Goal: Information Seeking & Learning: Learn about a topic

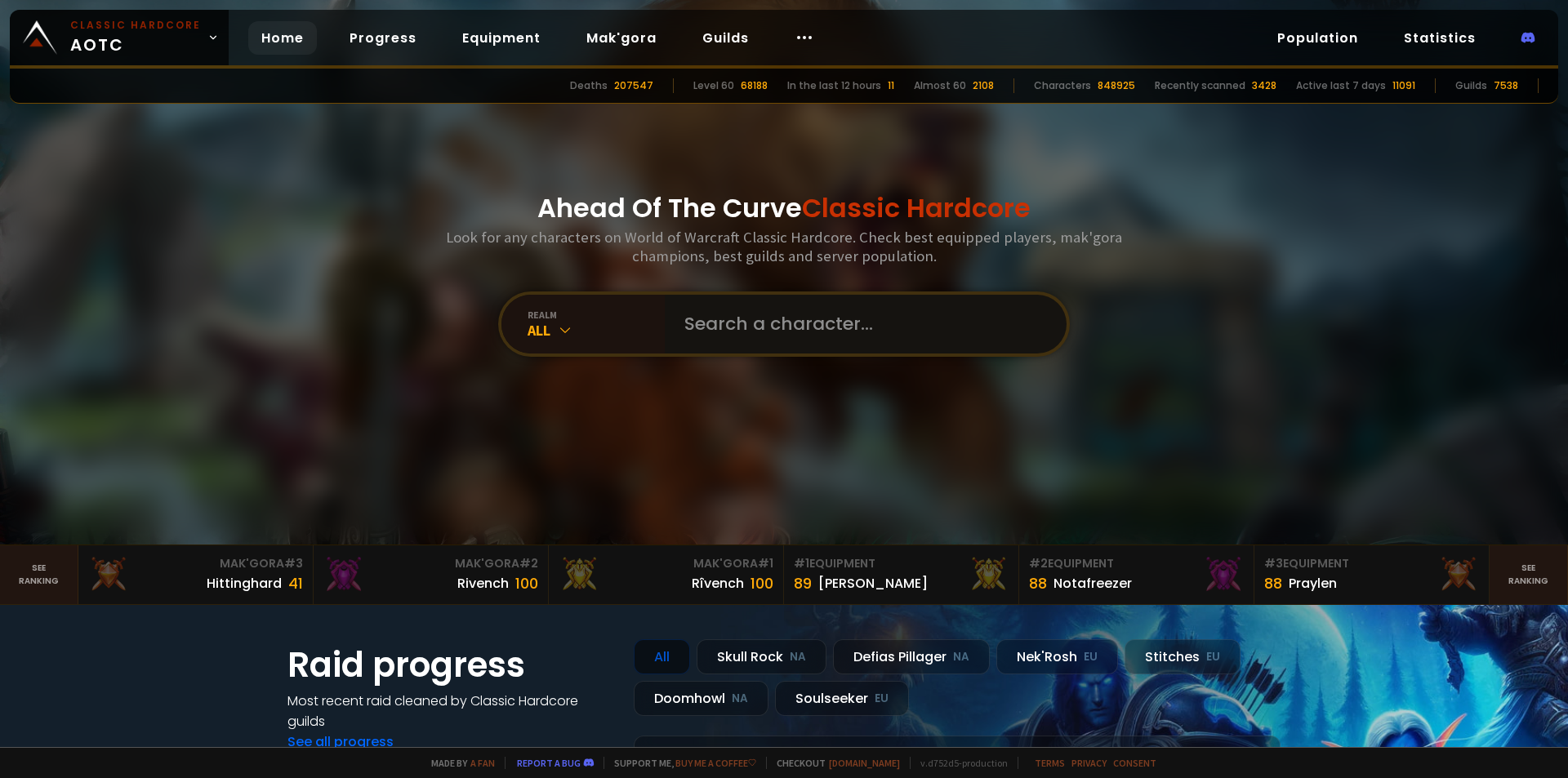
click at [853, 316] on input "text" at bounding box center [861, 323] width 372 height 59
type input "khalash"
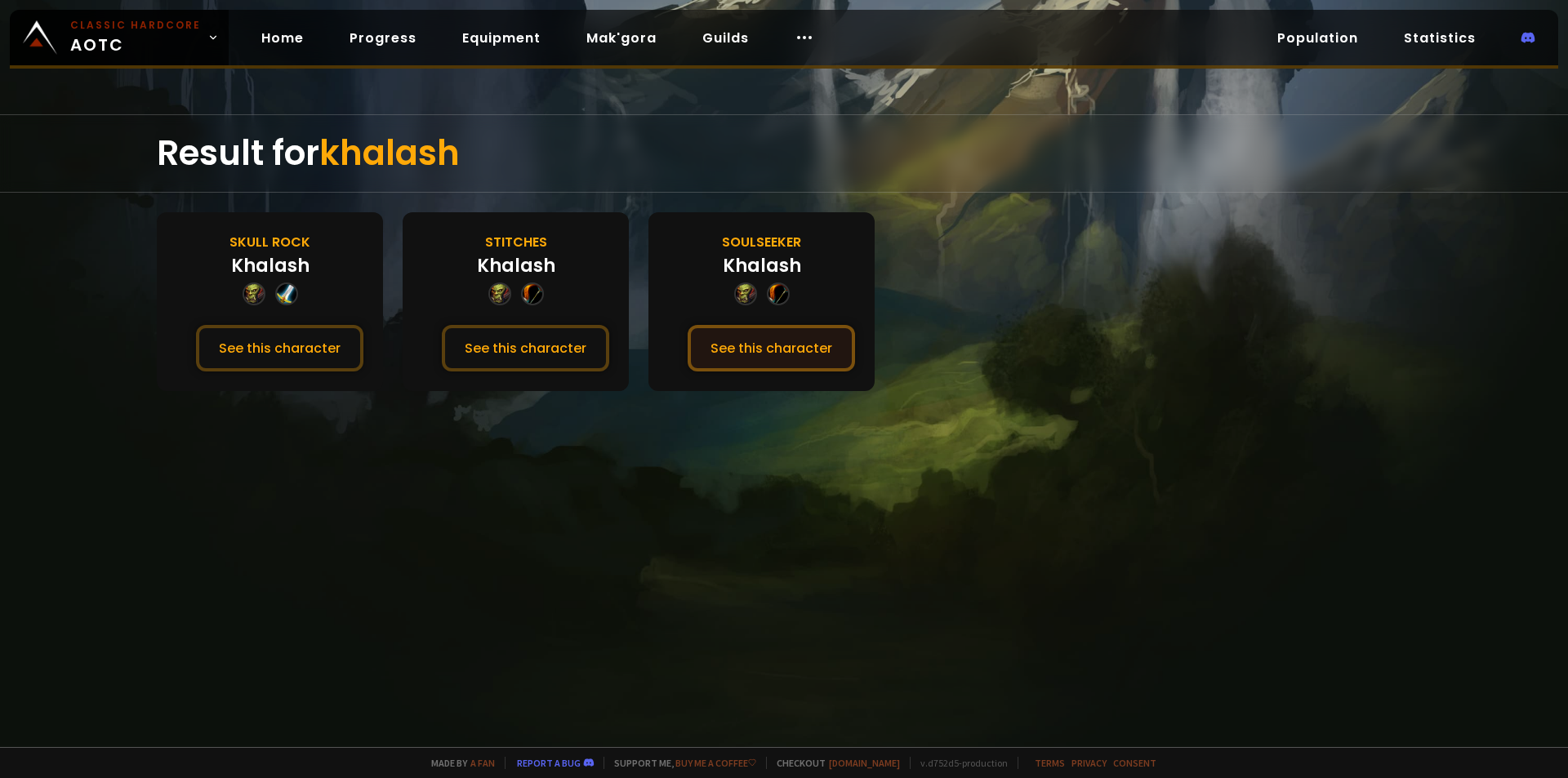
click at [742, 346] on button "See this character" at bounding box center [772, 348] width 168 height 46
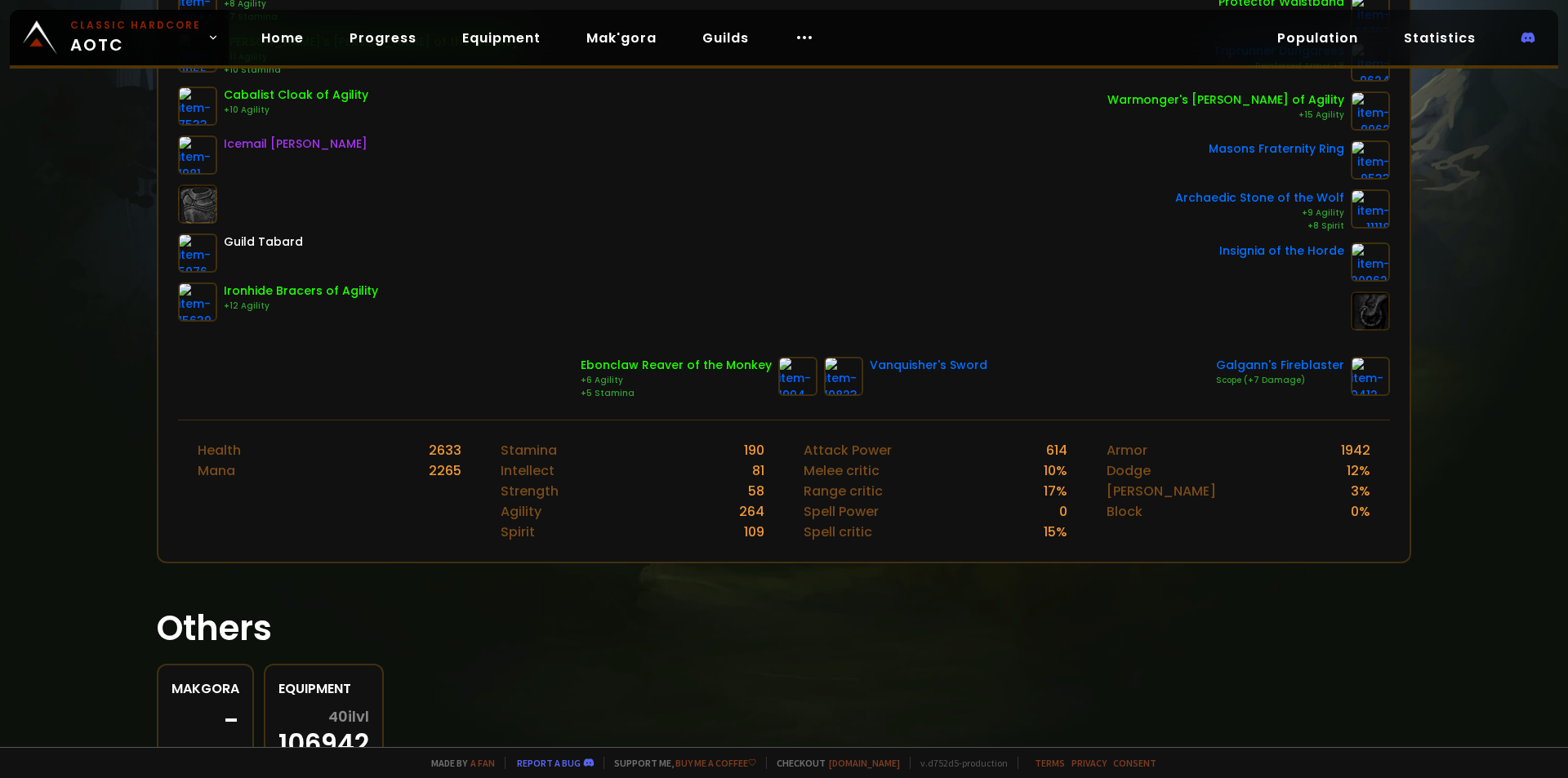
scroll to position [460, 0]
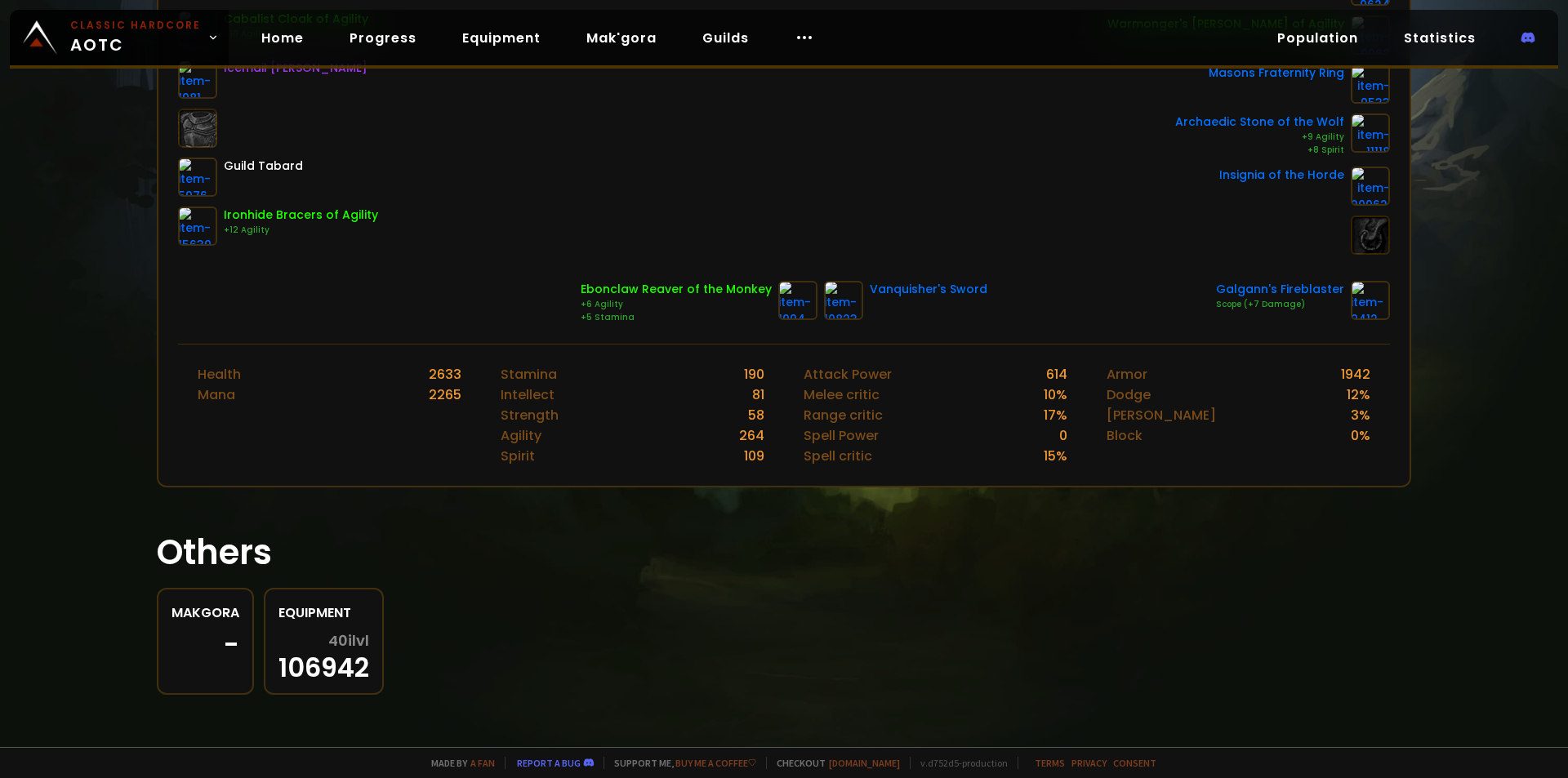
click at [331, 663] on div "40 ilvl 106942" at bounding box center [324, 656] width 91 height 47
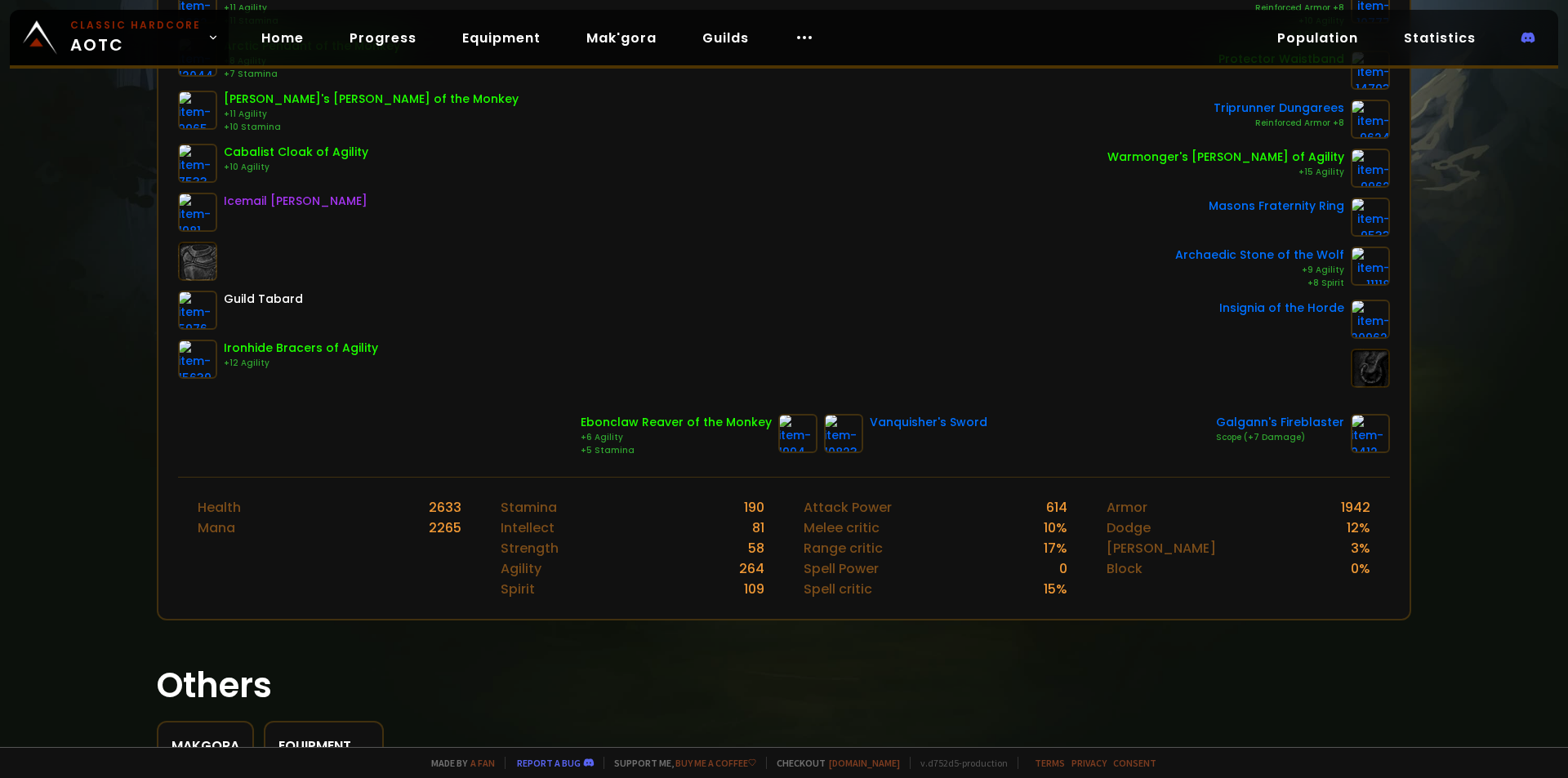
scroll to position [460, 0]
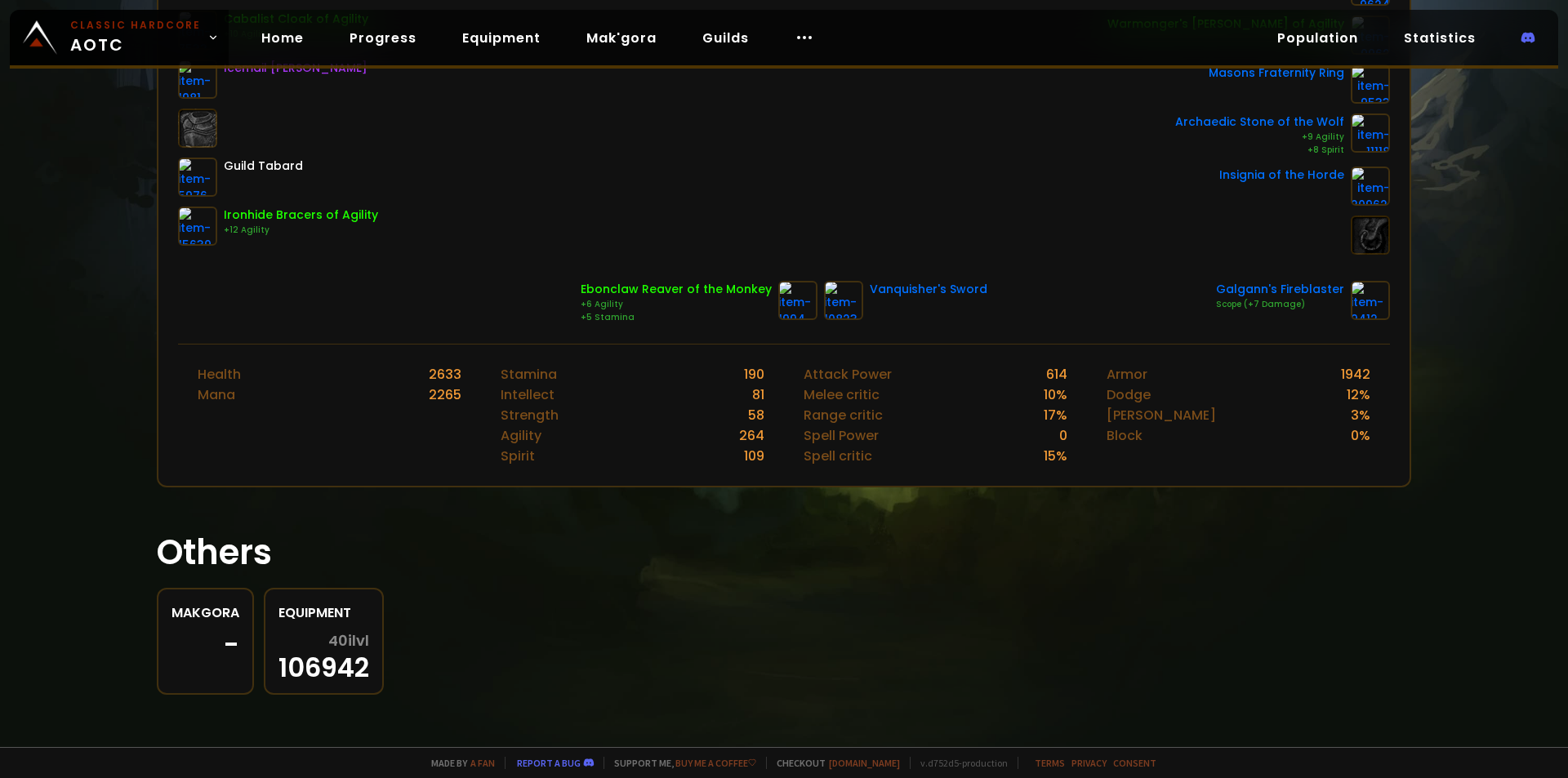
click at [360, 638] on span "40 ilvl" at bounding box center [349, 641] width 41 height 17
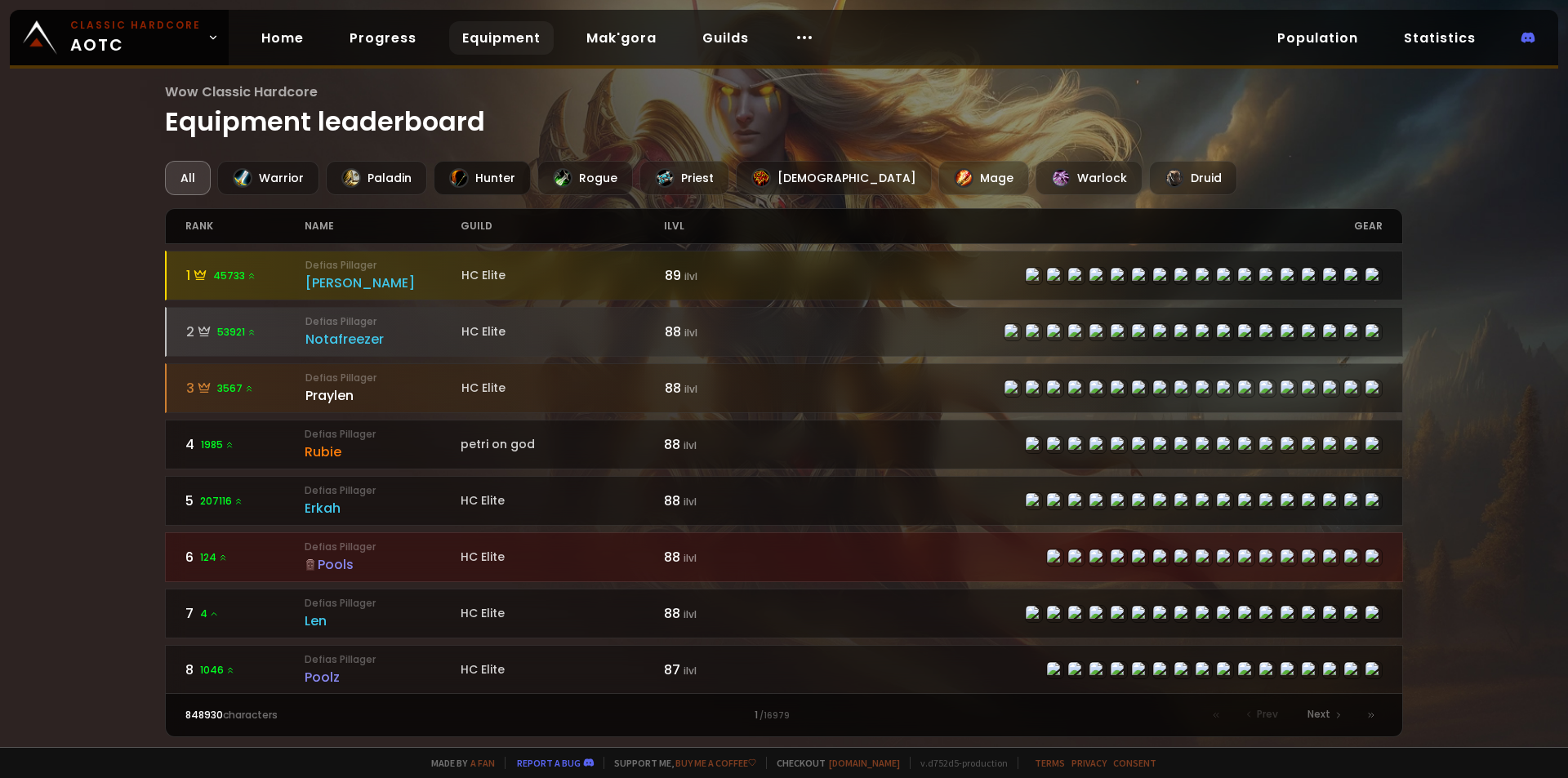
click at [493, 177] on div "Hunter" at bounding box center [482, 177] width 97 height 34
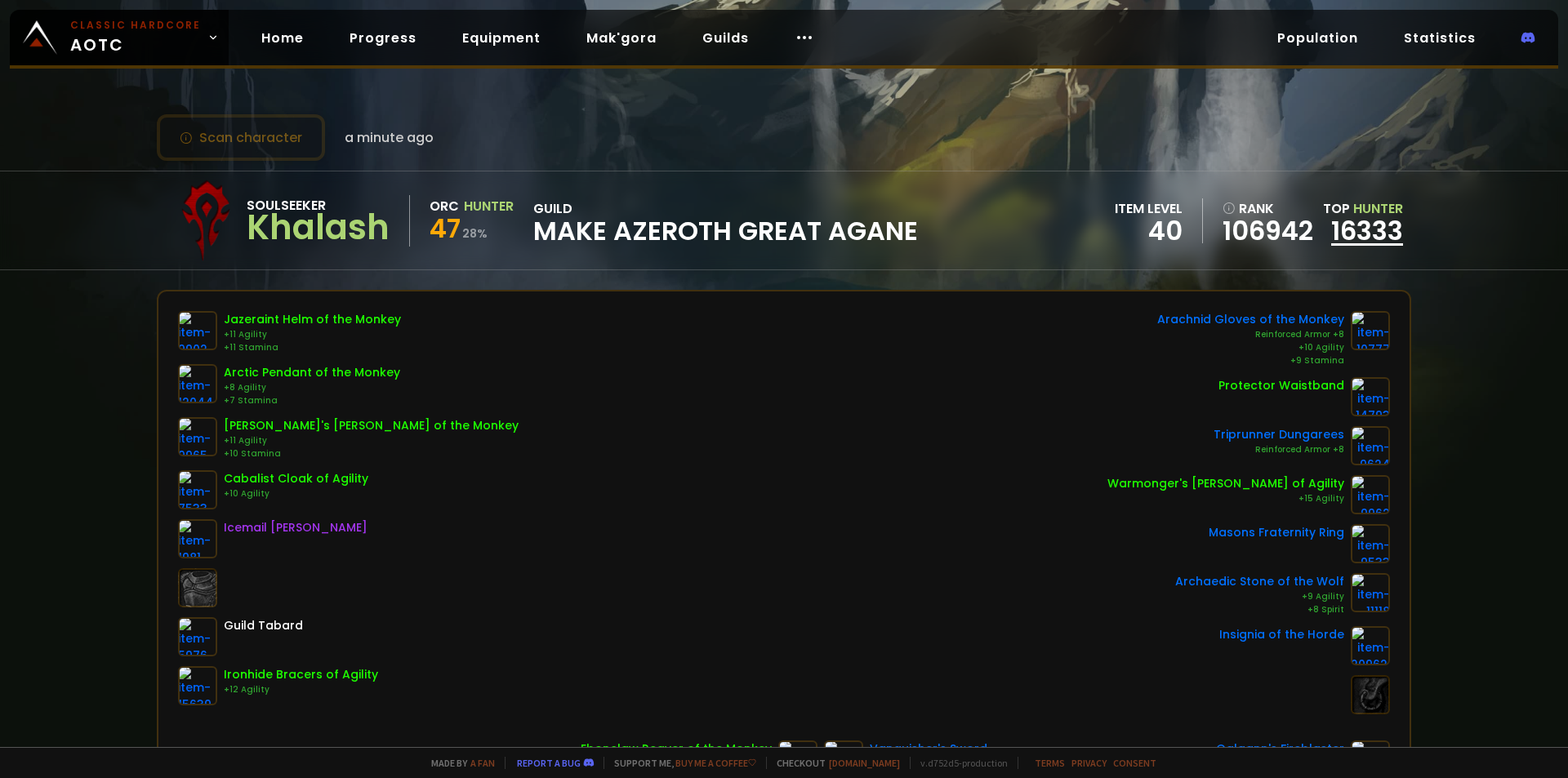
click at [1353, 233] on link "16333" at bounding box center [1367, 231] width 72 height 37
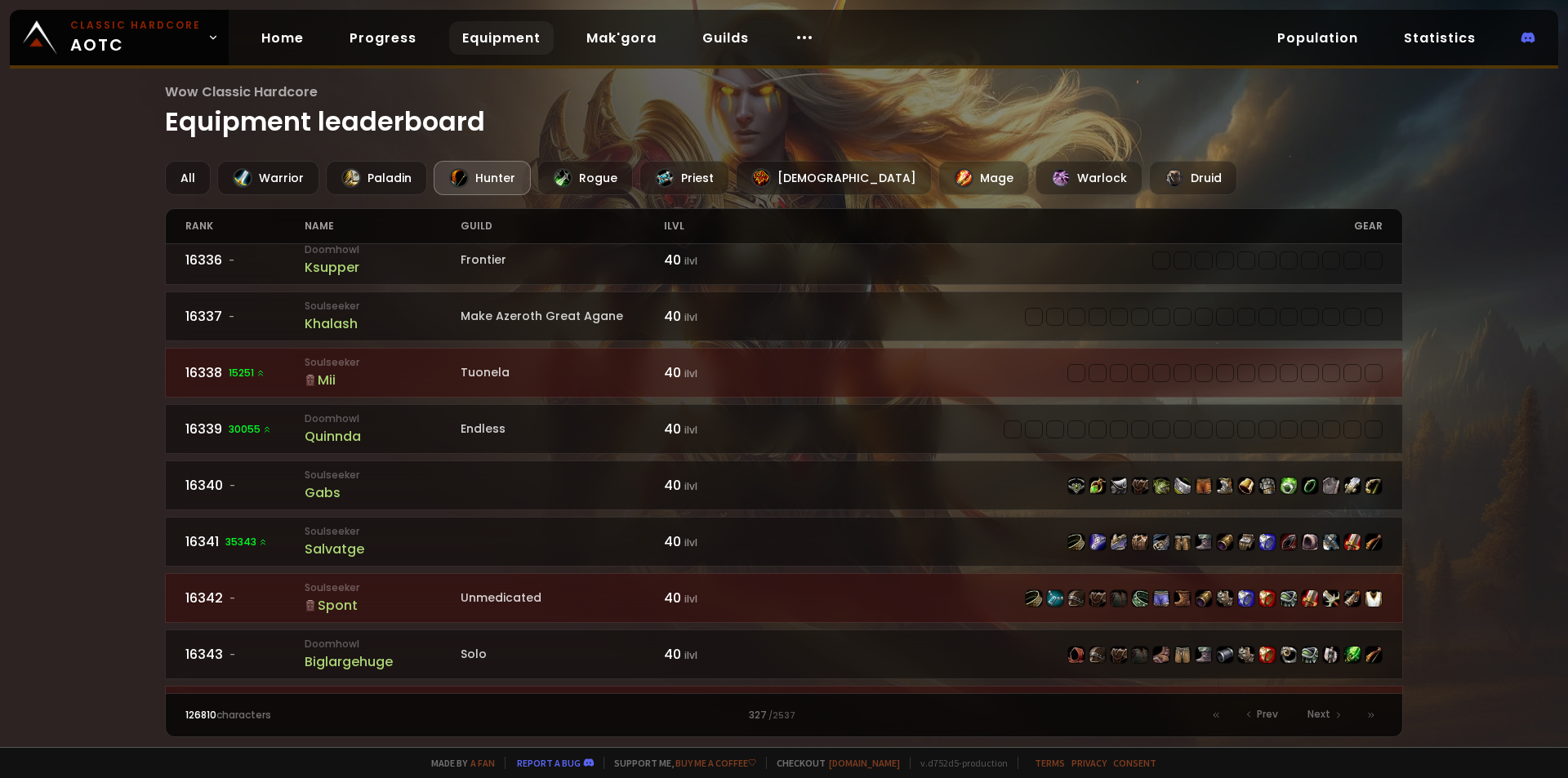
scroll to position [2035, 0]
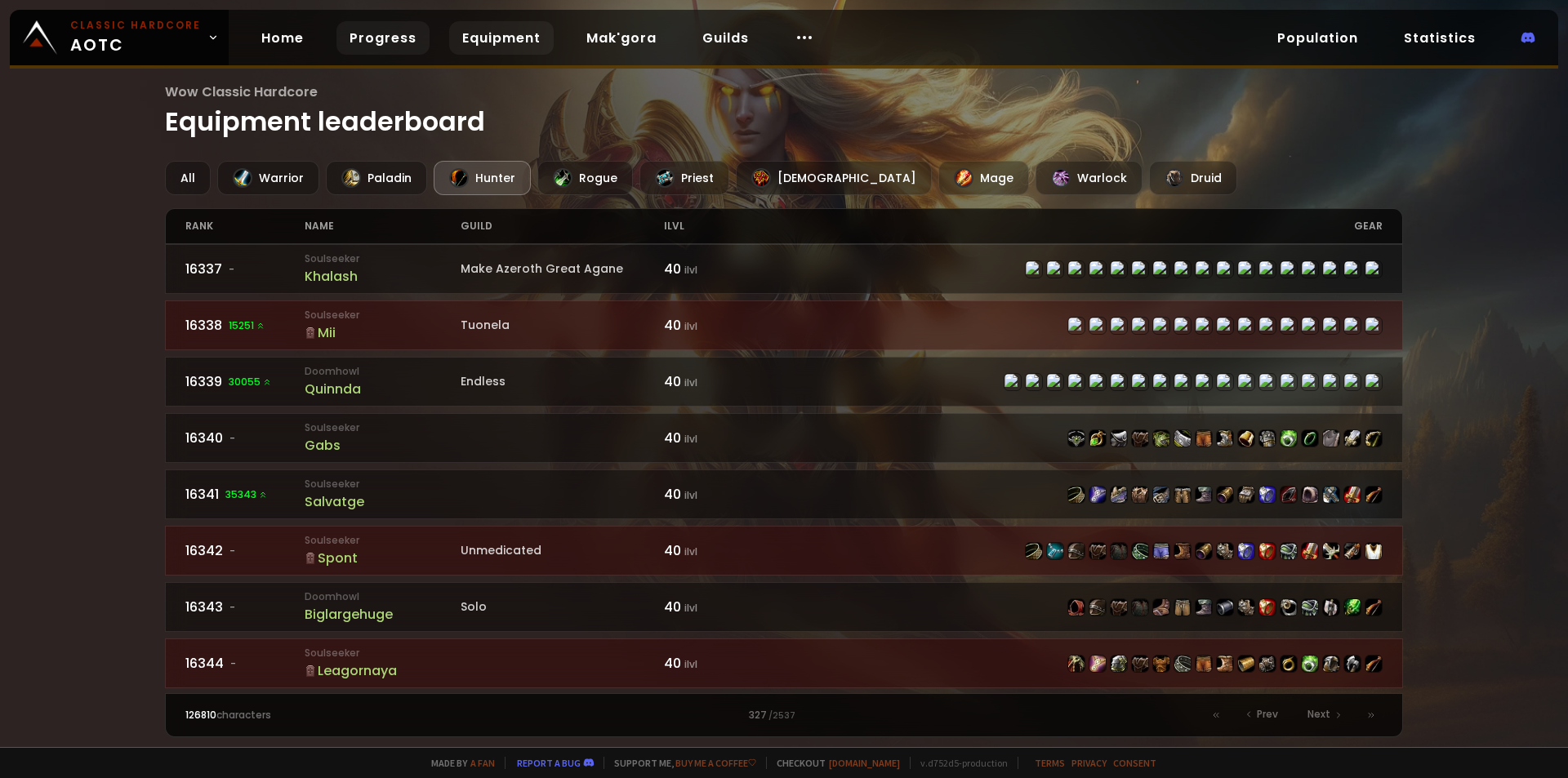
click at [364, 41] on link "Progress" at bounding box center [383, 38] width 94 height 33
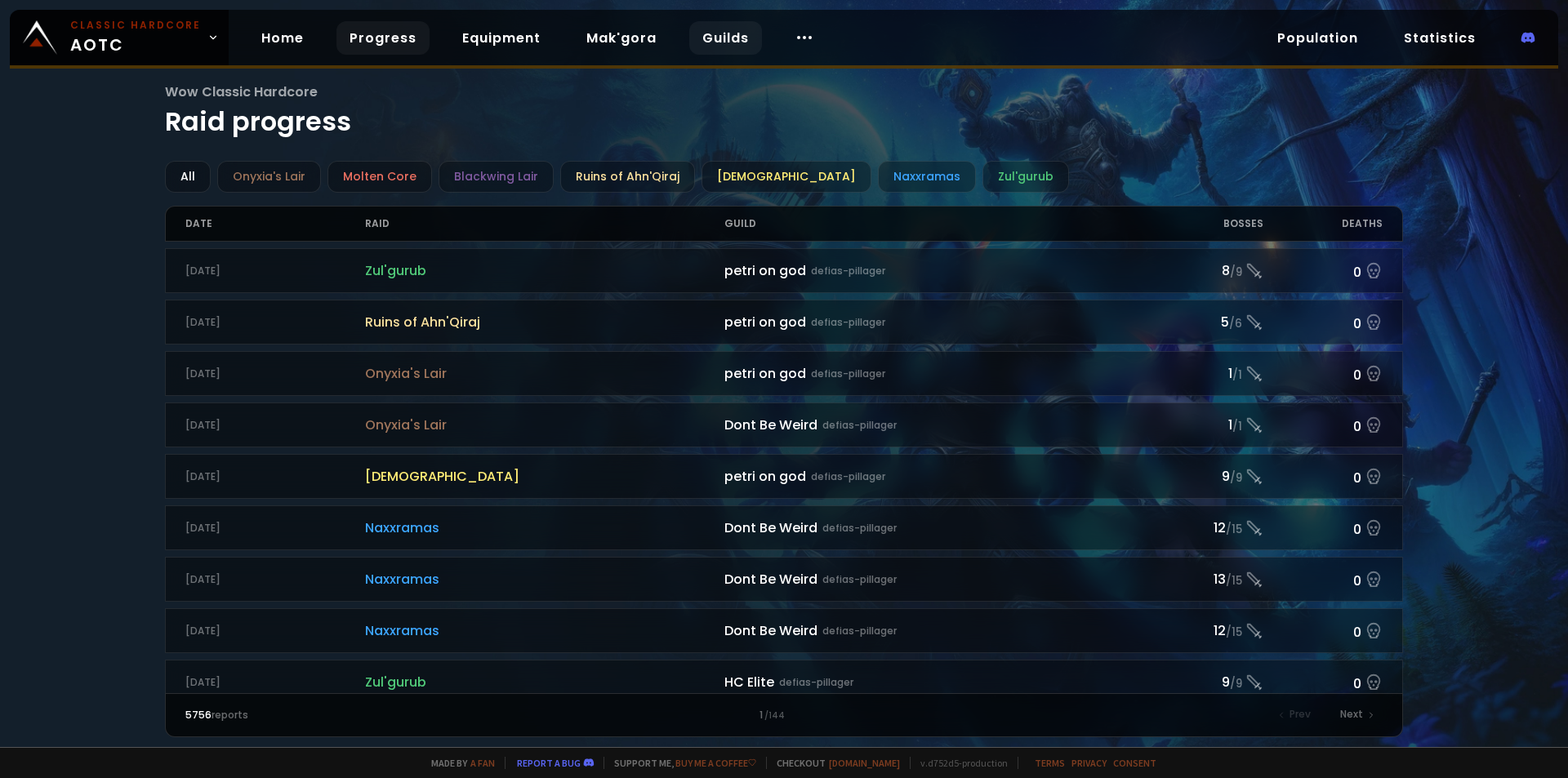
click at [711, 32] on link "Guilds" at bounding box center [725, 38] width 73 height 33
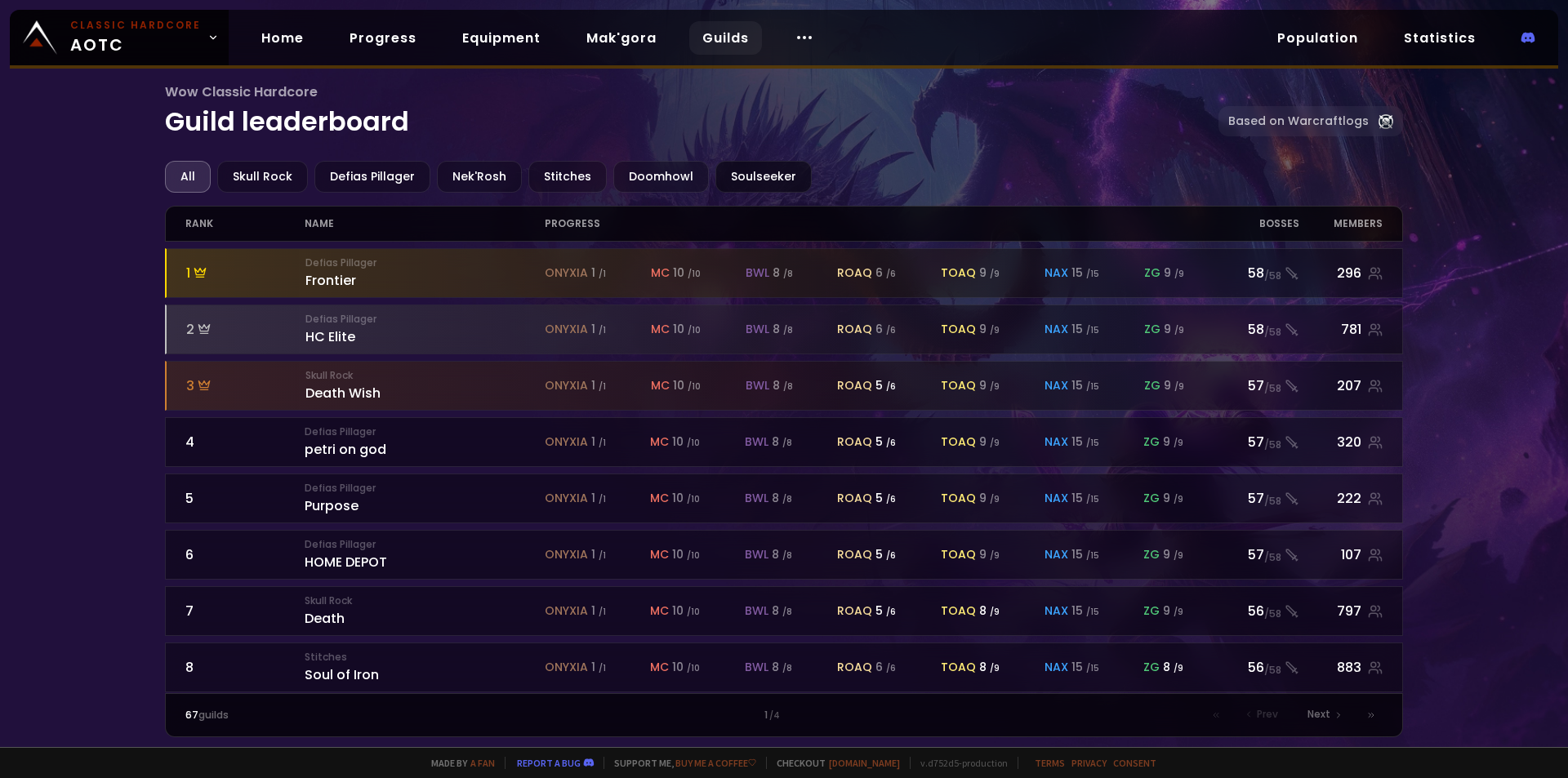
click at [737, 175] on div "Soulseeker" at bounding box center [763, 177] width 96 height 31
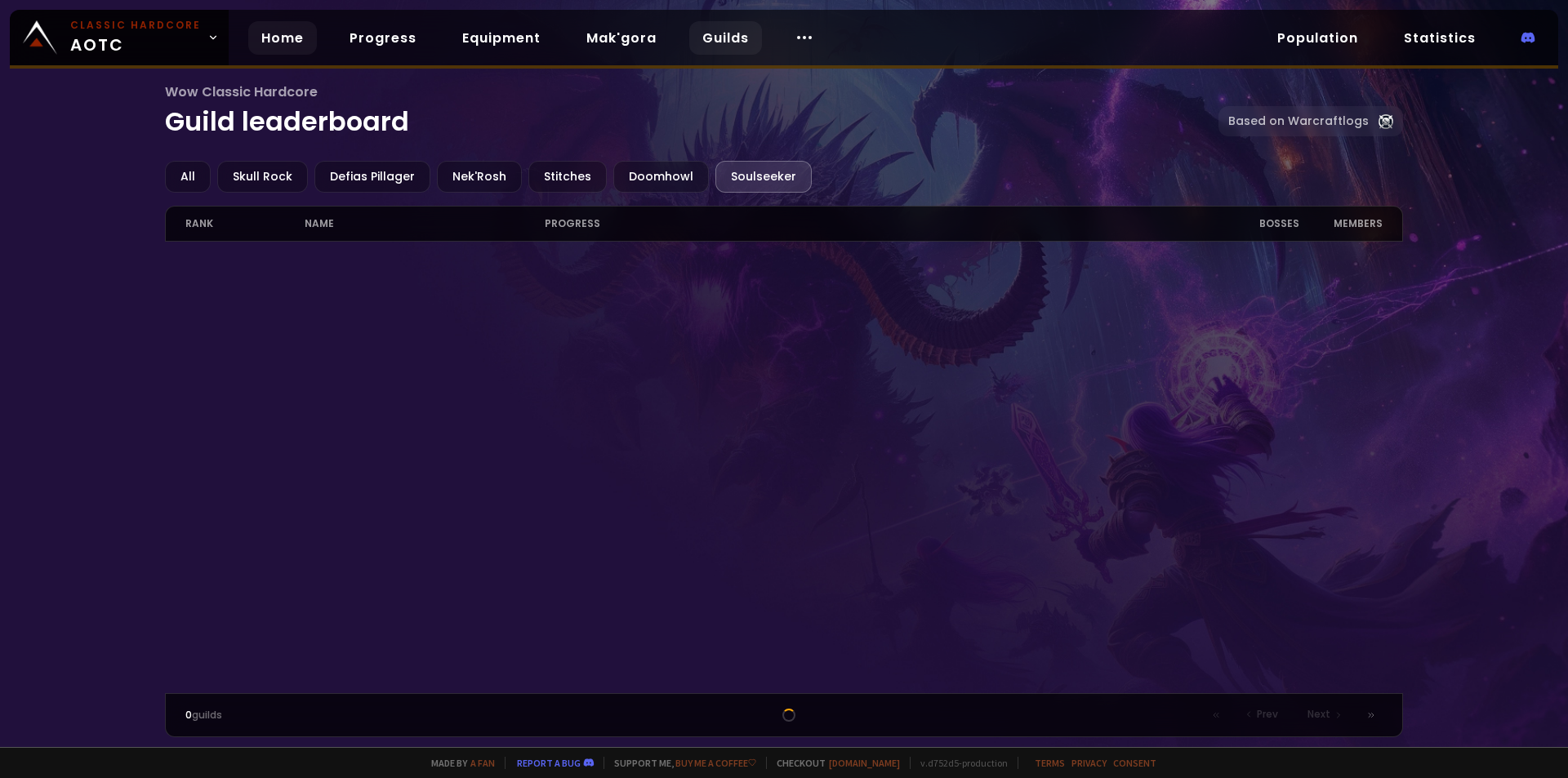
click at [281, 41] on link "Home" at bounding box center [282, 38] width 68 height 33
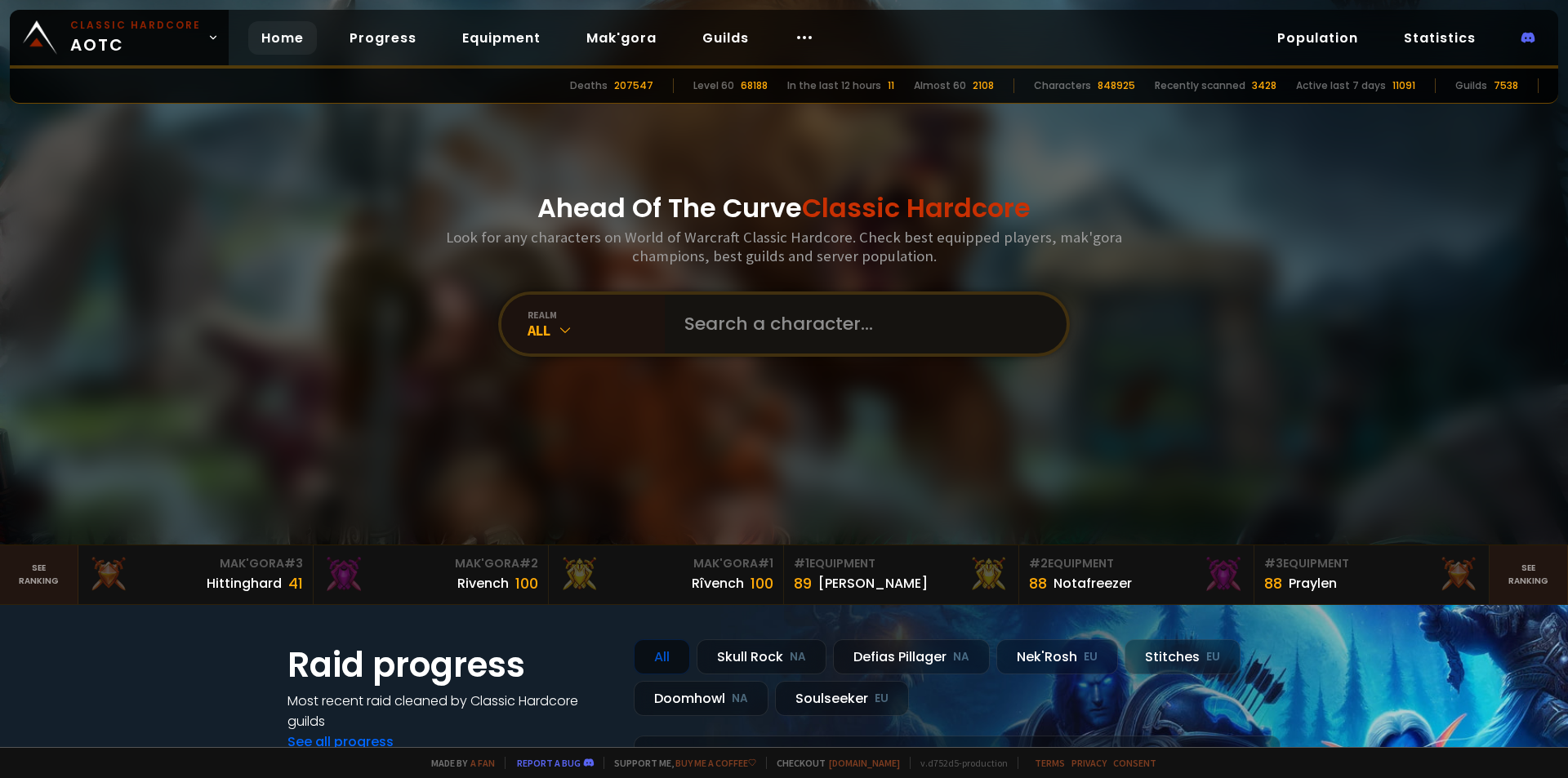
click at [797, 330] on input "text" at bounding box center [861, 323] width 372 height 59
type input "h"
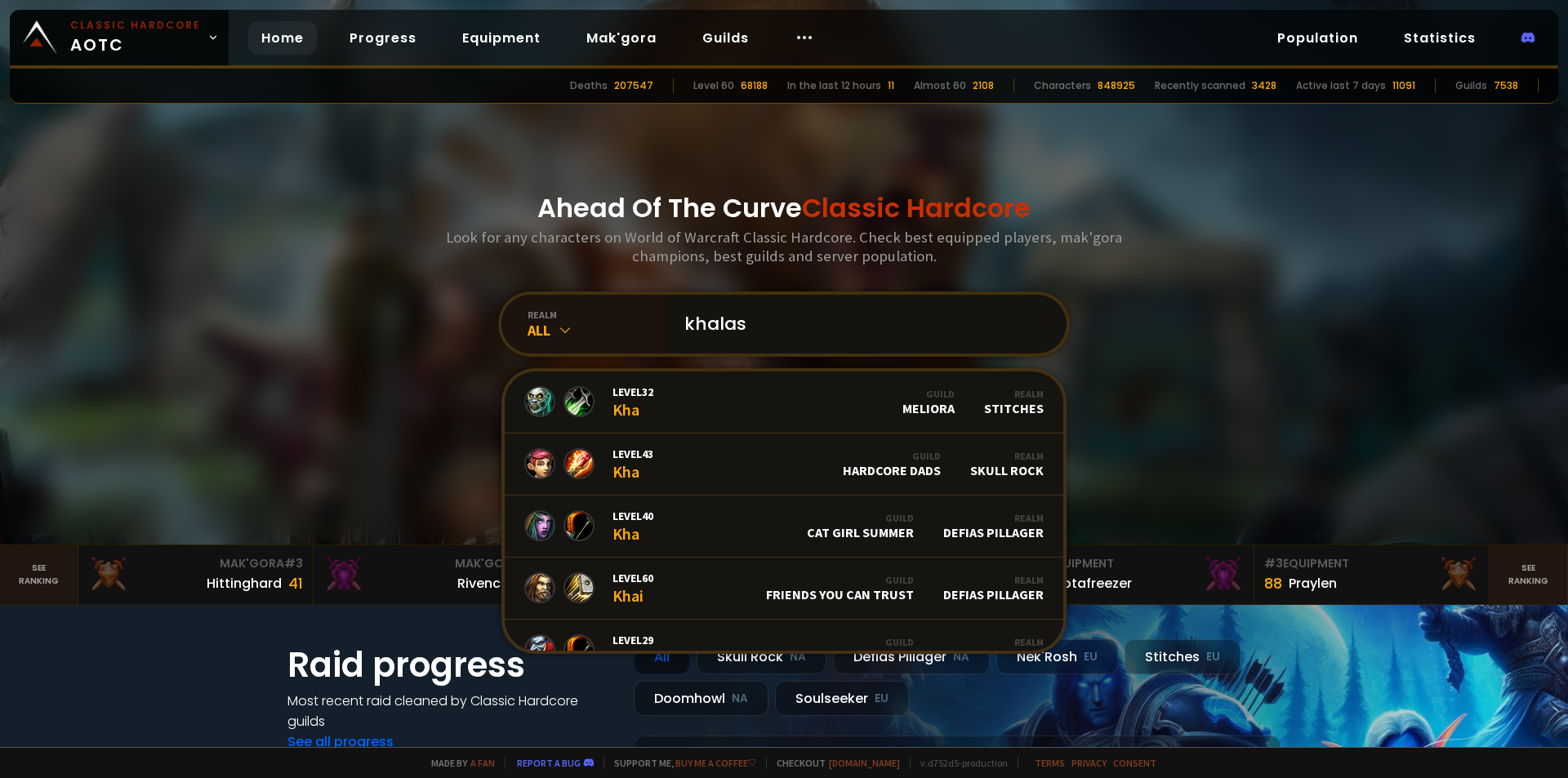
type input "khalash"
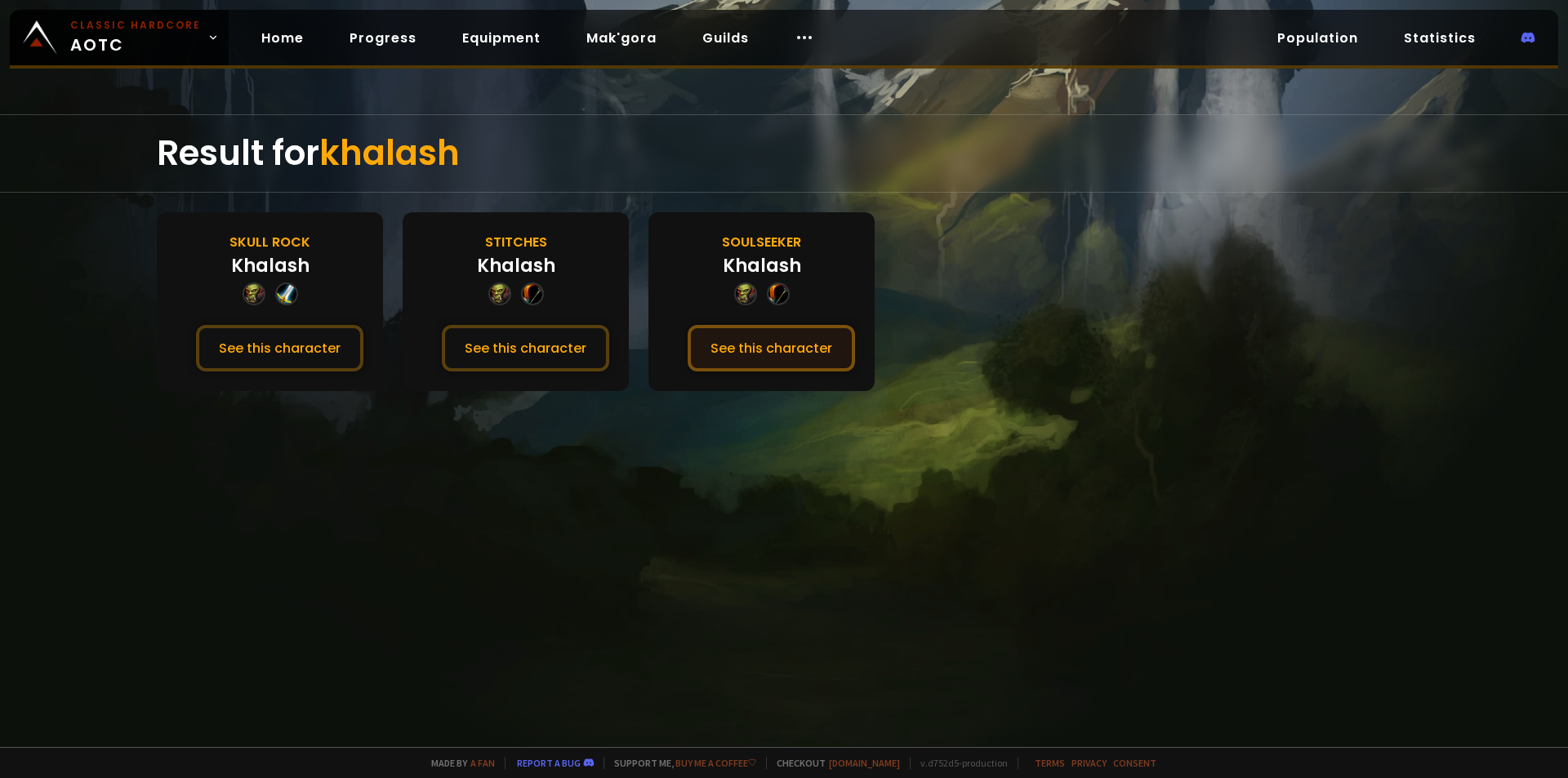
click at [748, 348] on button "See this character" at bounding box center [772, 348] width 168 height 46
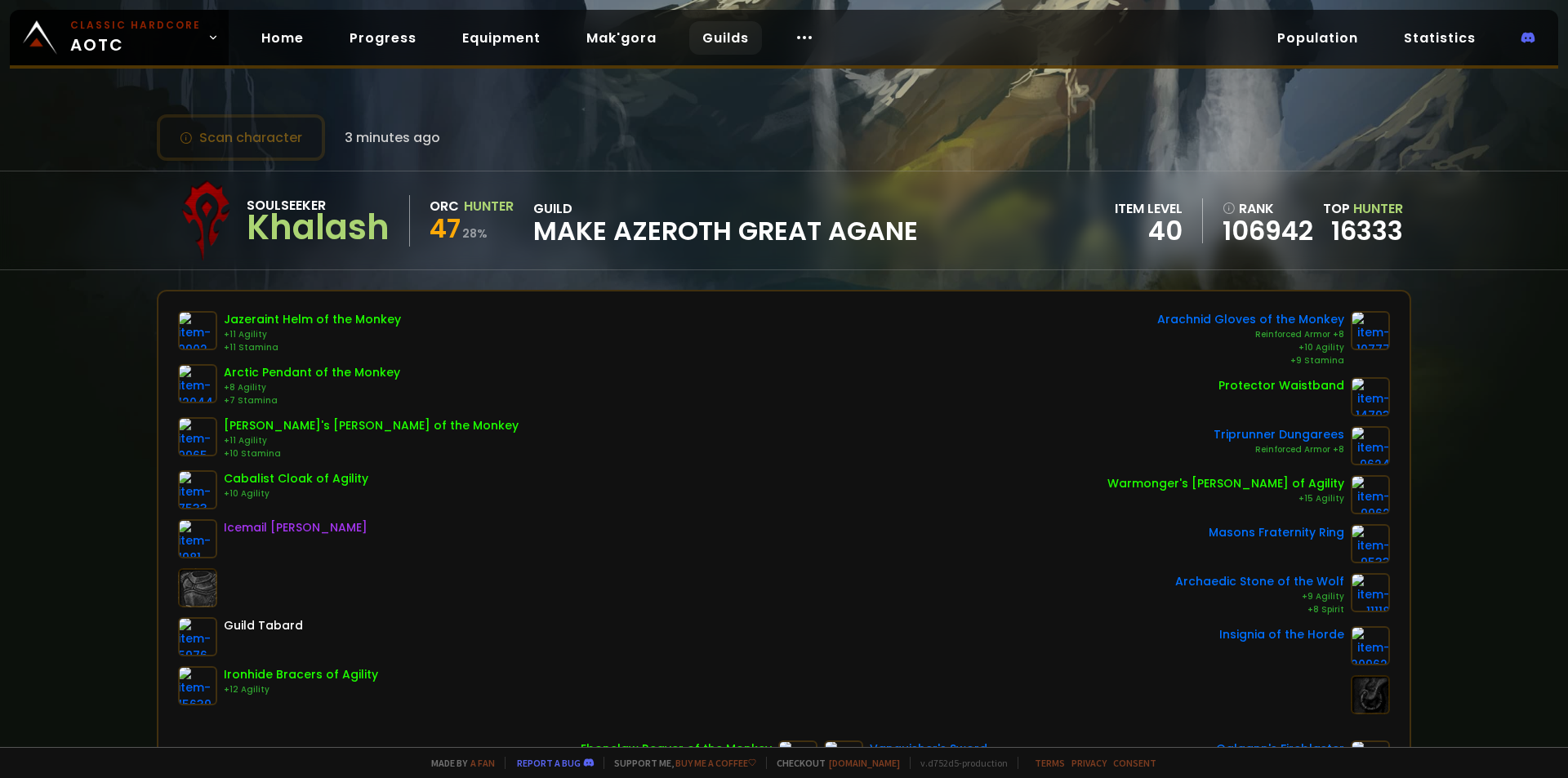
click at [724, 37] on link "Guilds" at bounding box center [725, 38] width 73 height 33
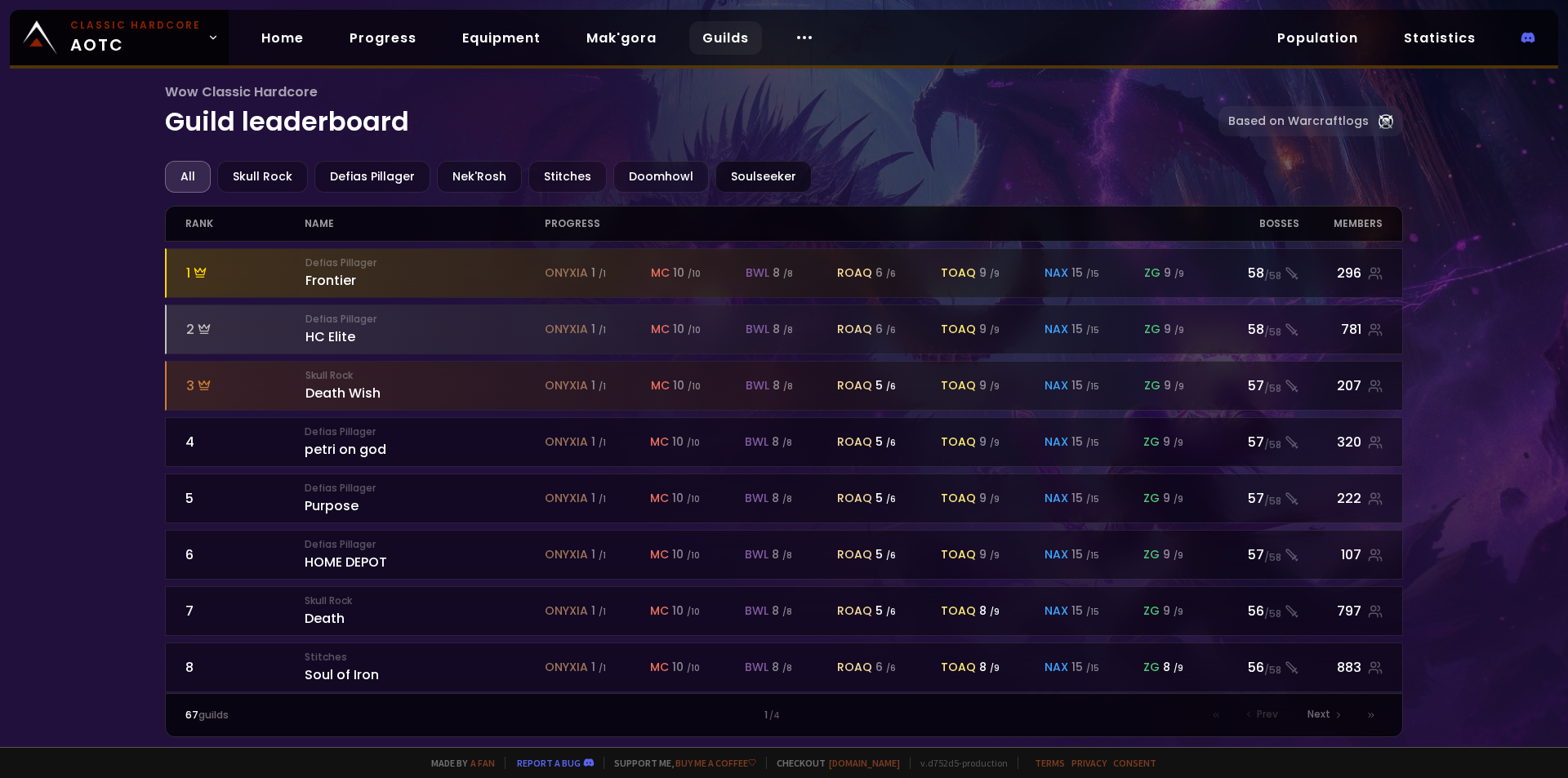
click at [764, 181] on div "Soulseeker" at bounding box center [763, 177] width 96 height 31
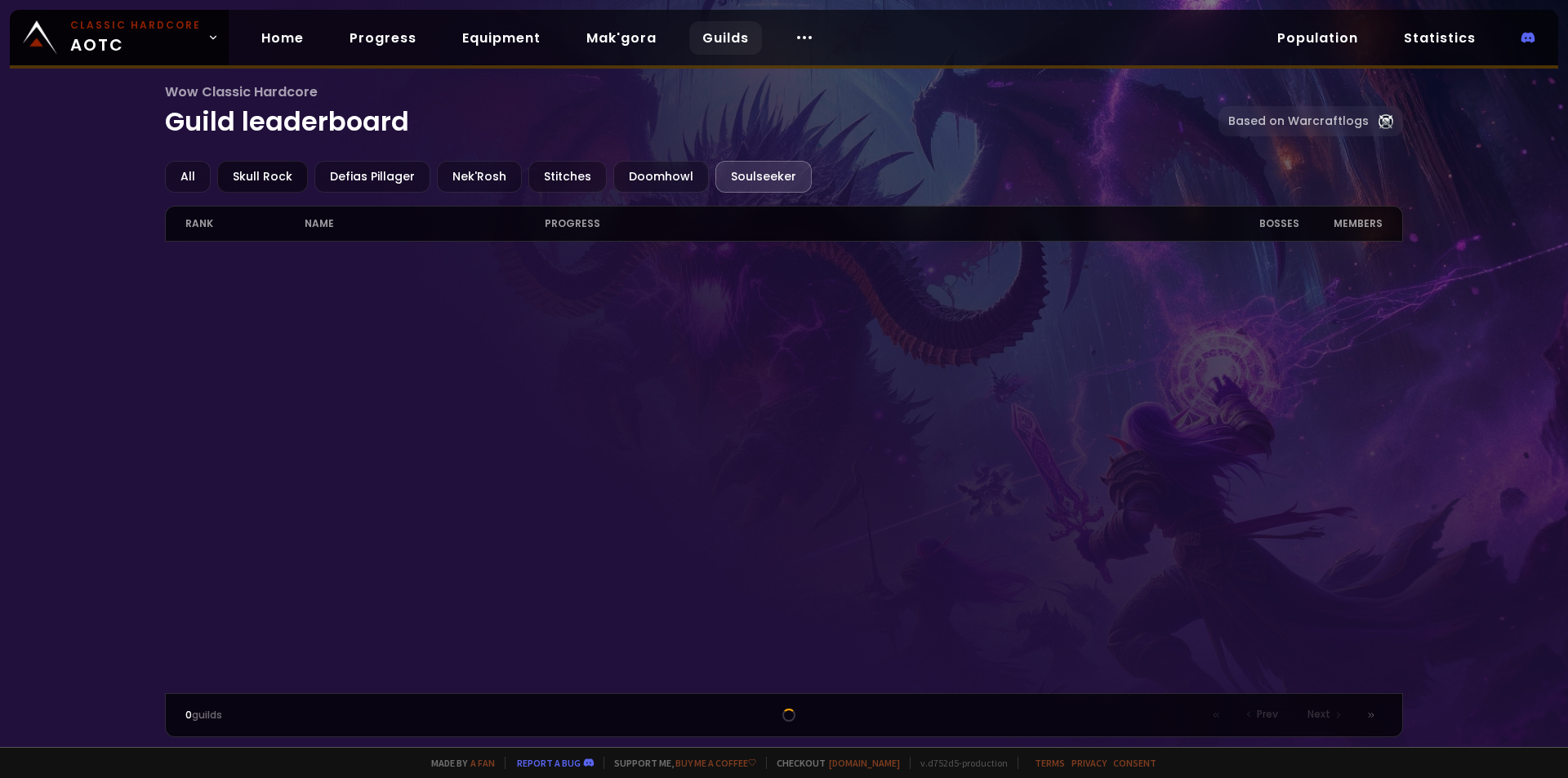
click at [281, 180] on div "Skull Rock" at bounding box center [263, 177] width 91 height 31
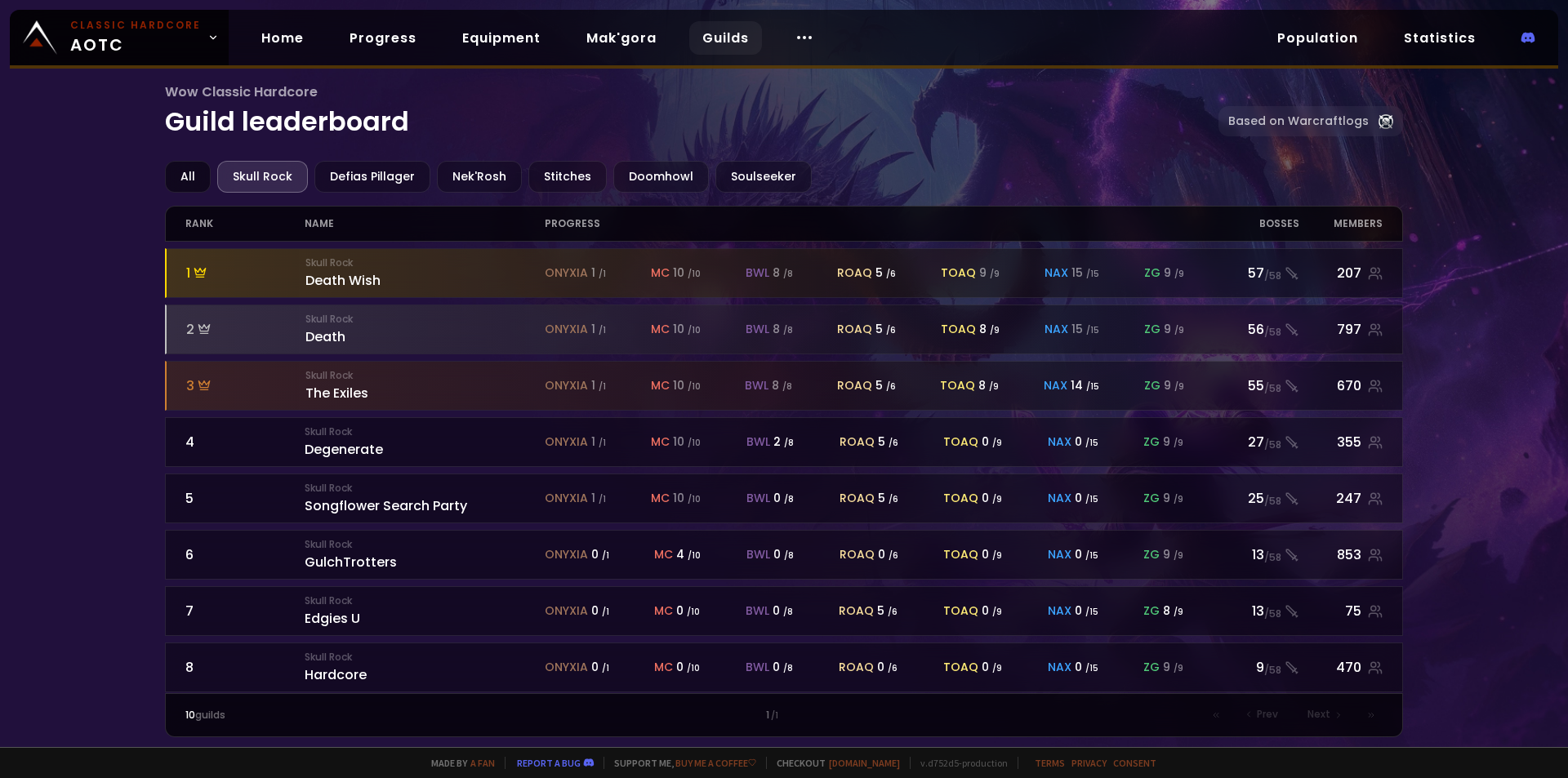
click at [191, 177] on div "All" at bounding box center [188, 177] width 45 height 31
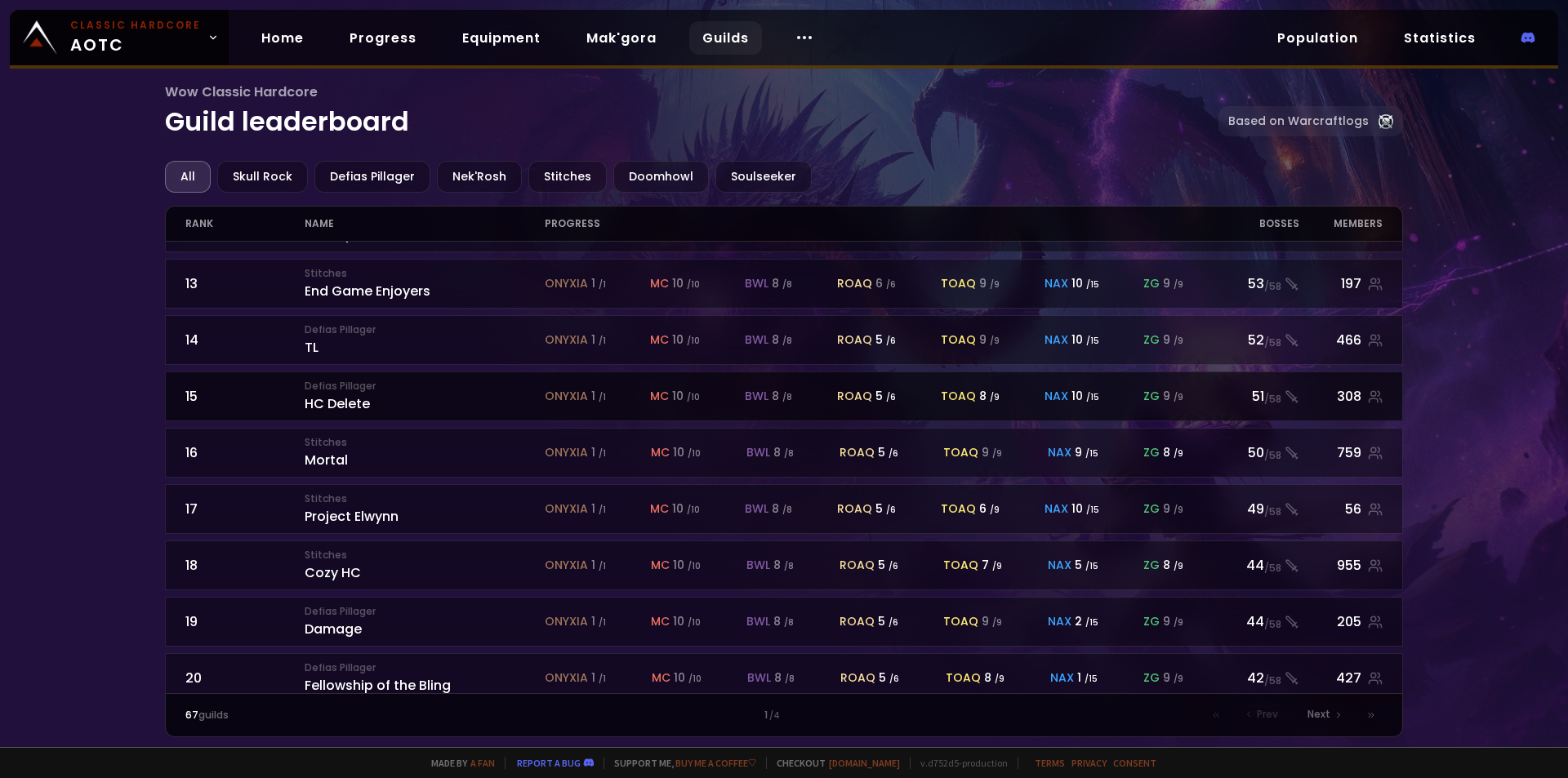
scroll to position [682, 0]
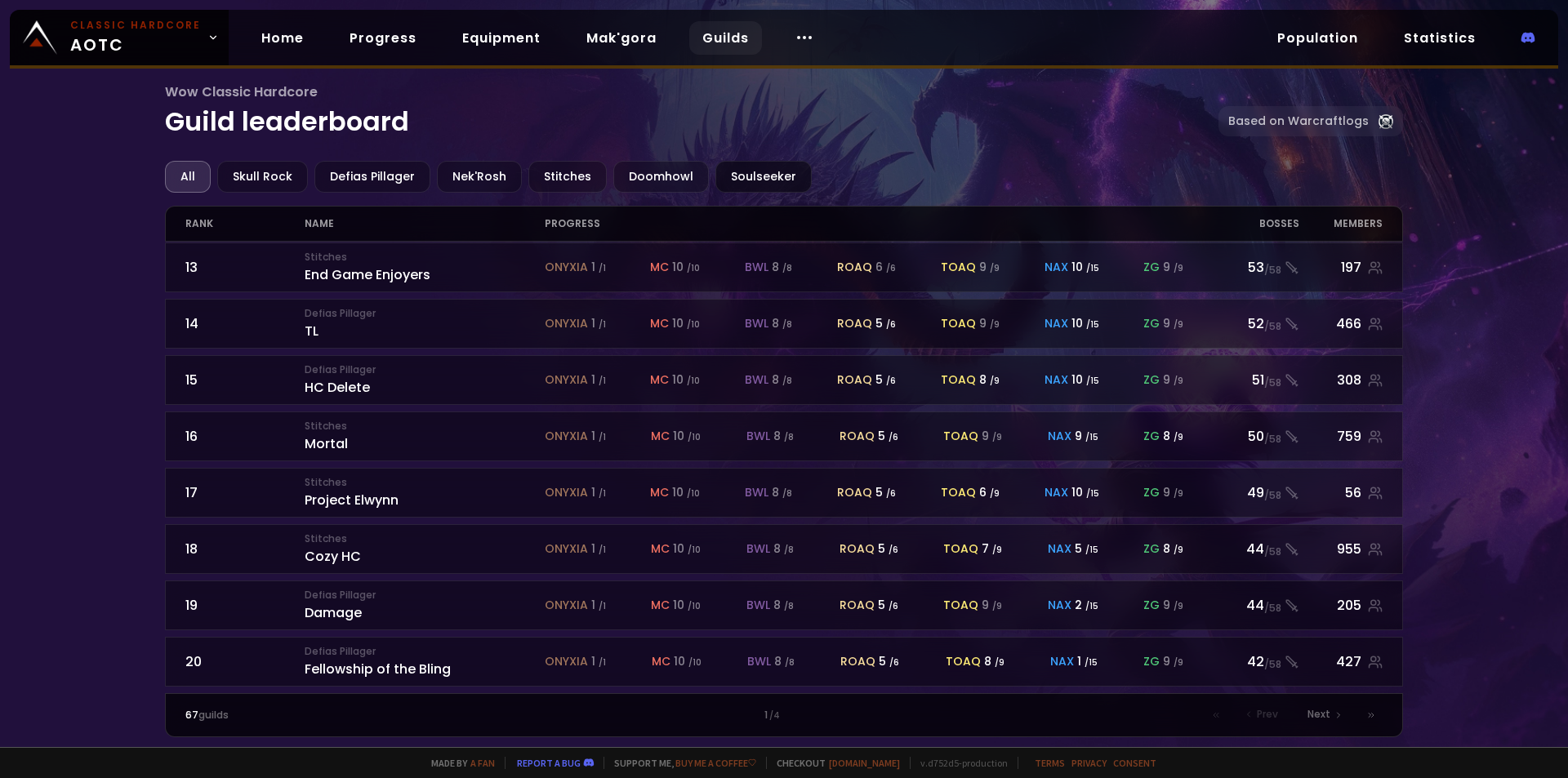
click at [743, 183] on div "Soulseeker" at bounding box center [763, 177] width 96 height 31
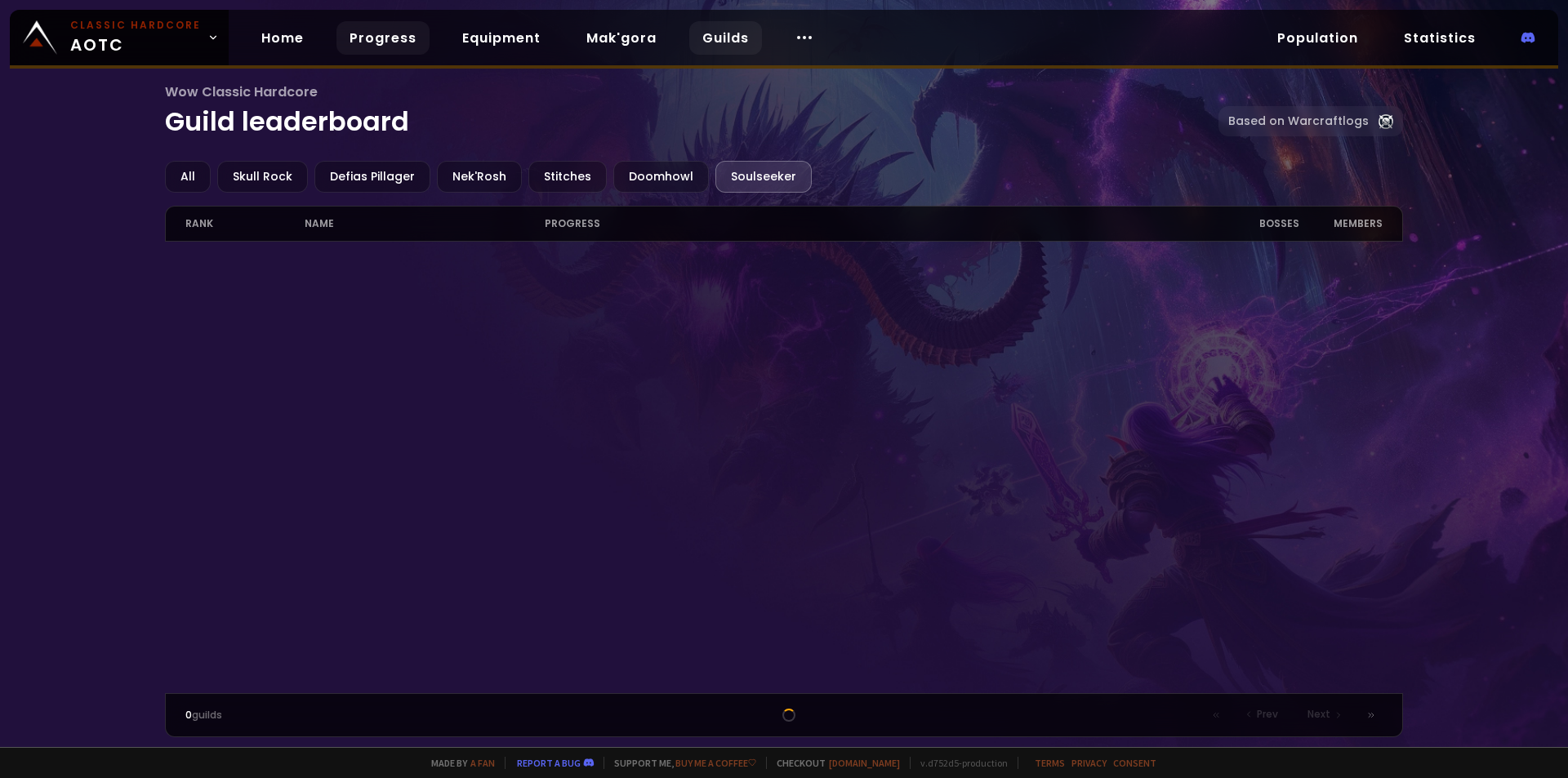
click at [354, 44] on link "Progress" at bounding box center [383, 38] width 94 height 33
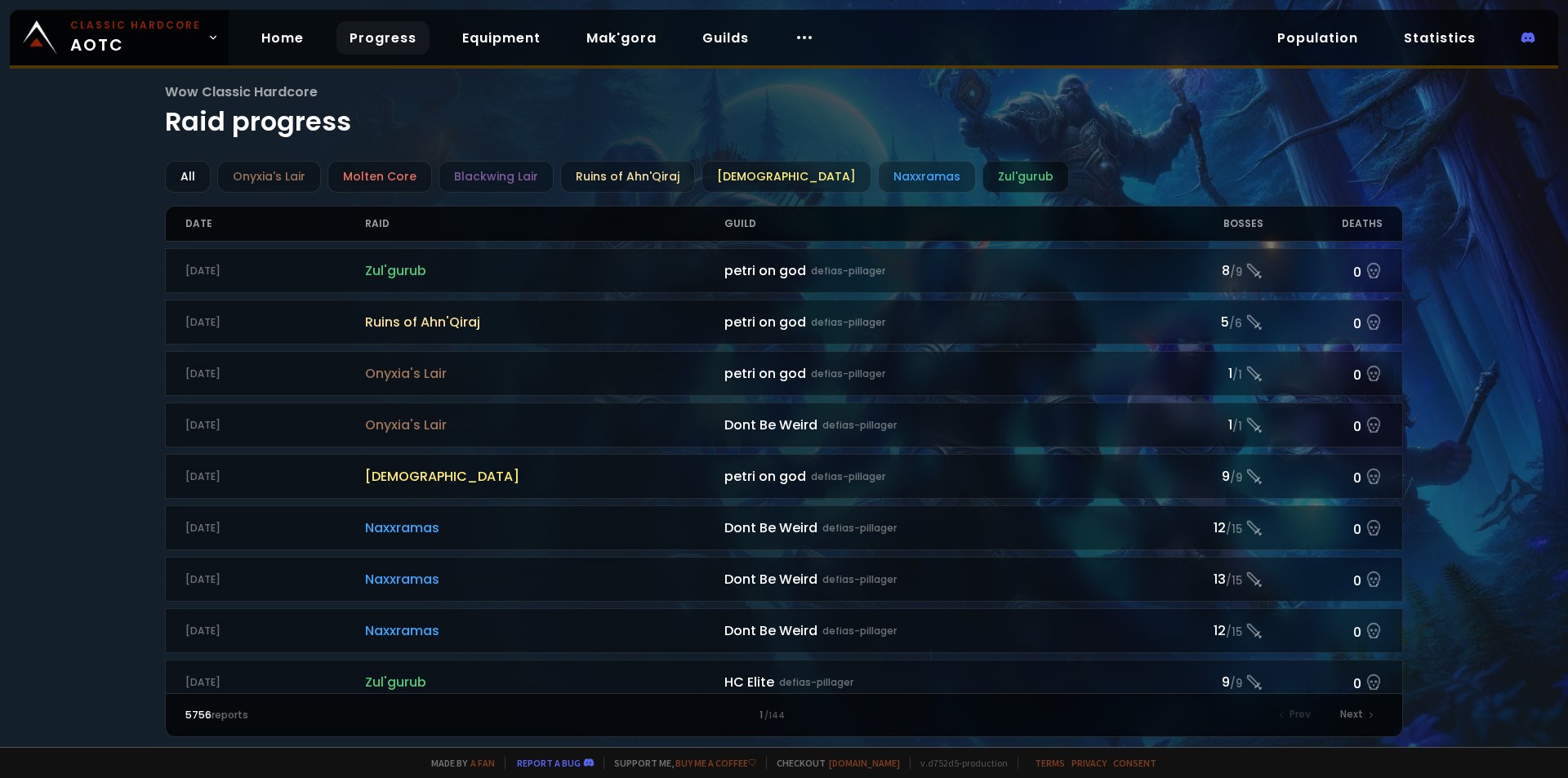
click at [982, 183] on div "Zul'gurub" at bounding box center [1025, 177] width 87 height 31
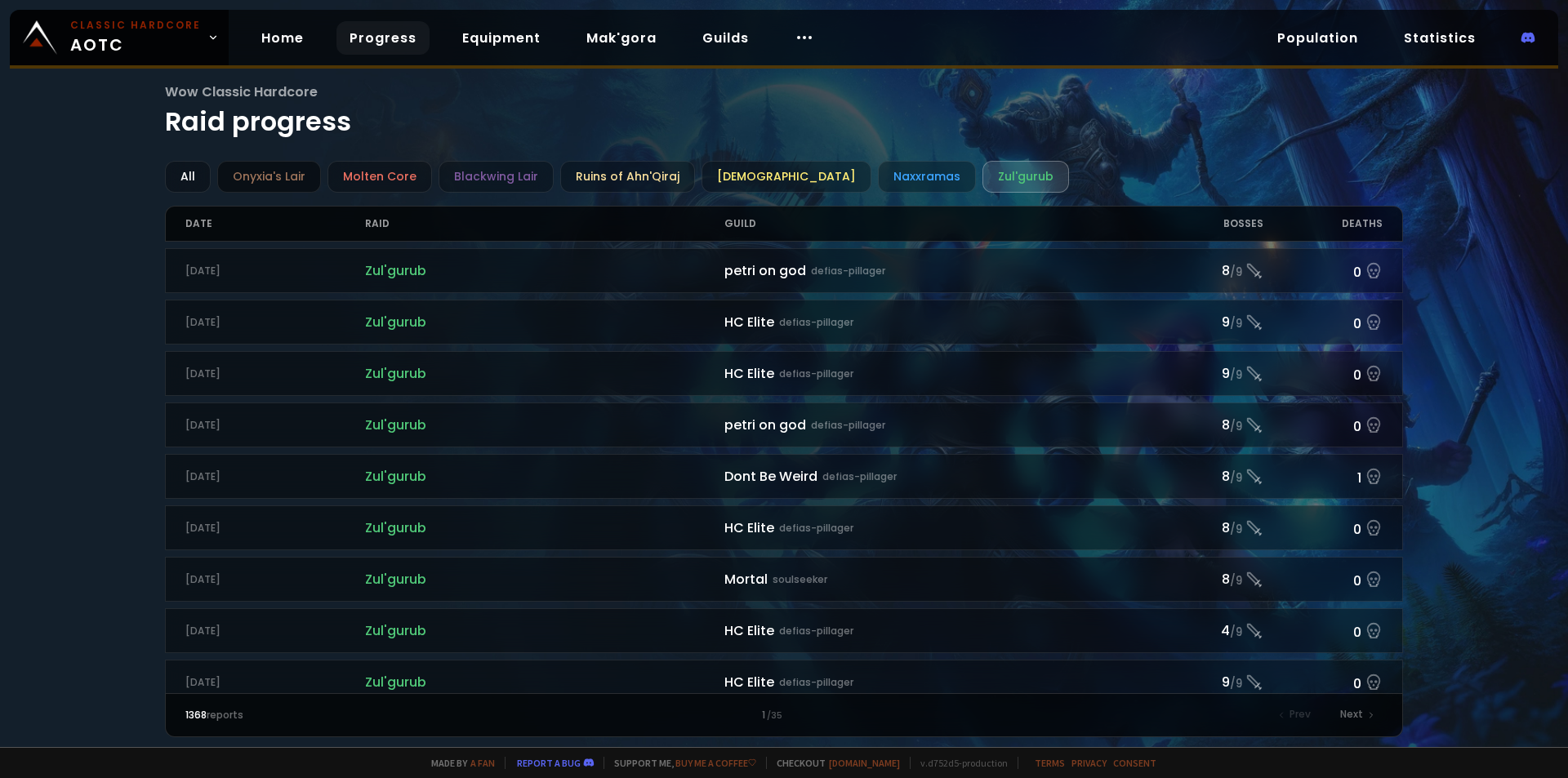
click at [292, 180] on div "Onyxia's Lair" at bounding box center [269, 177] width 104 height 31
